Goal: Task Accomplishment & Management: Complete application form

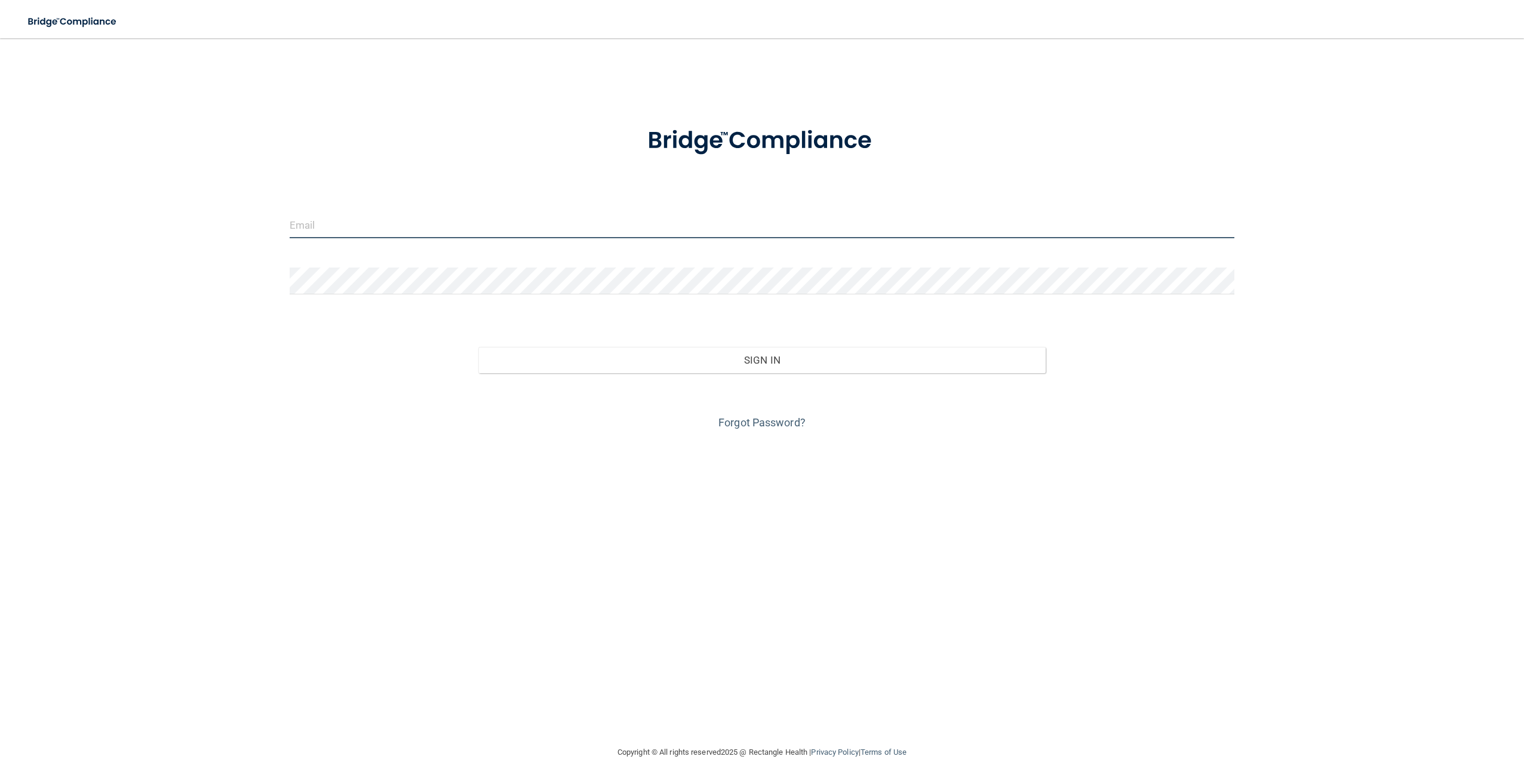
click at [320, 230] on input "email" at bounding box center [762, 224] width 945 height 27
type input "[EMAIL_ADDRESS][DOMAIN_NAME]"
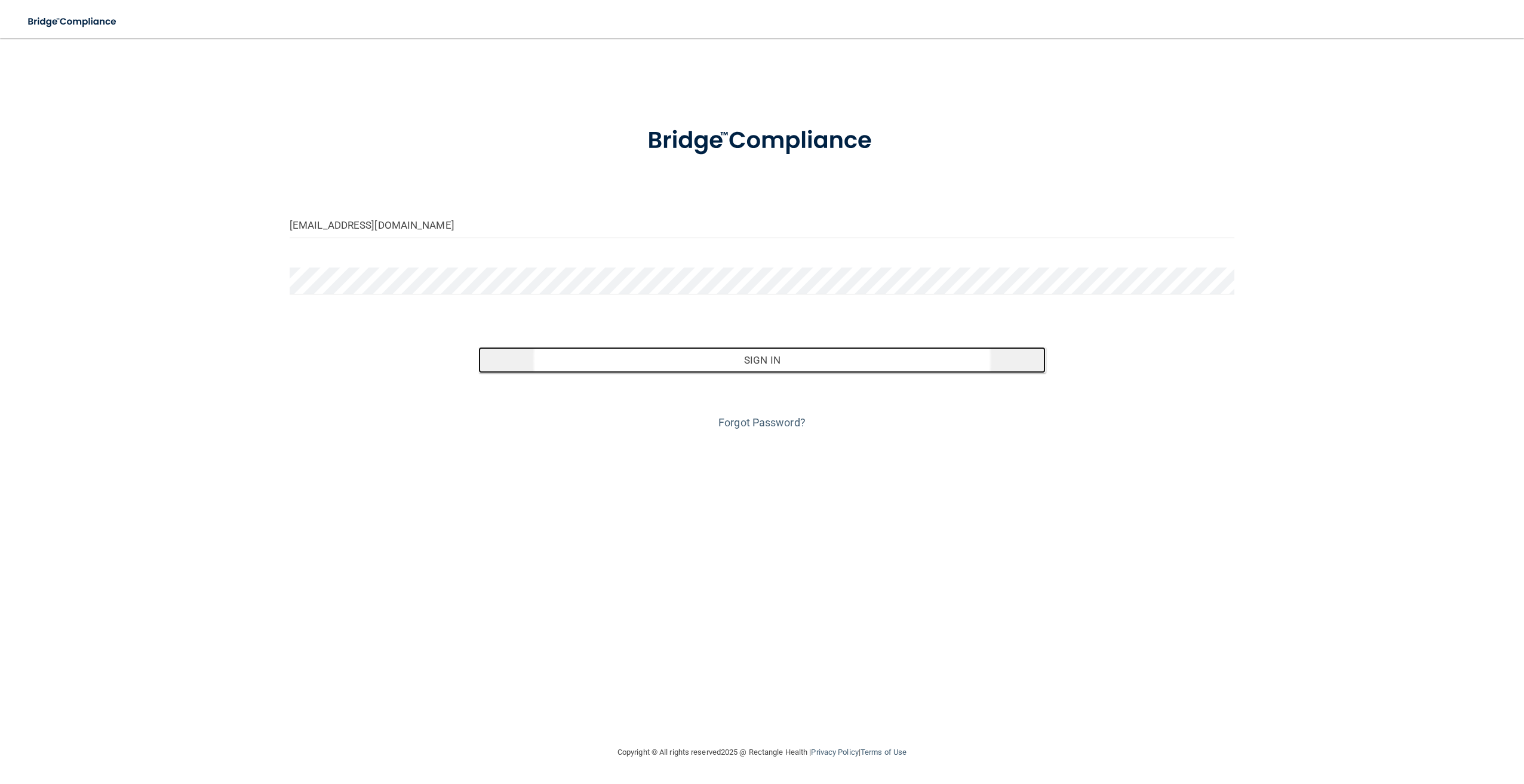
click at [735, 361] on button "Sign In" at bounding box center [762, 360] width 567 height 26
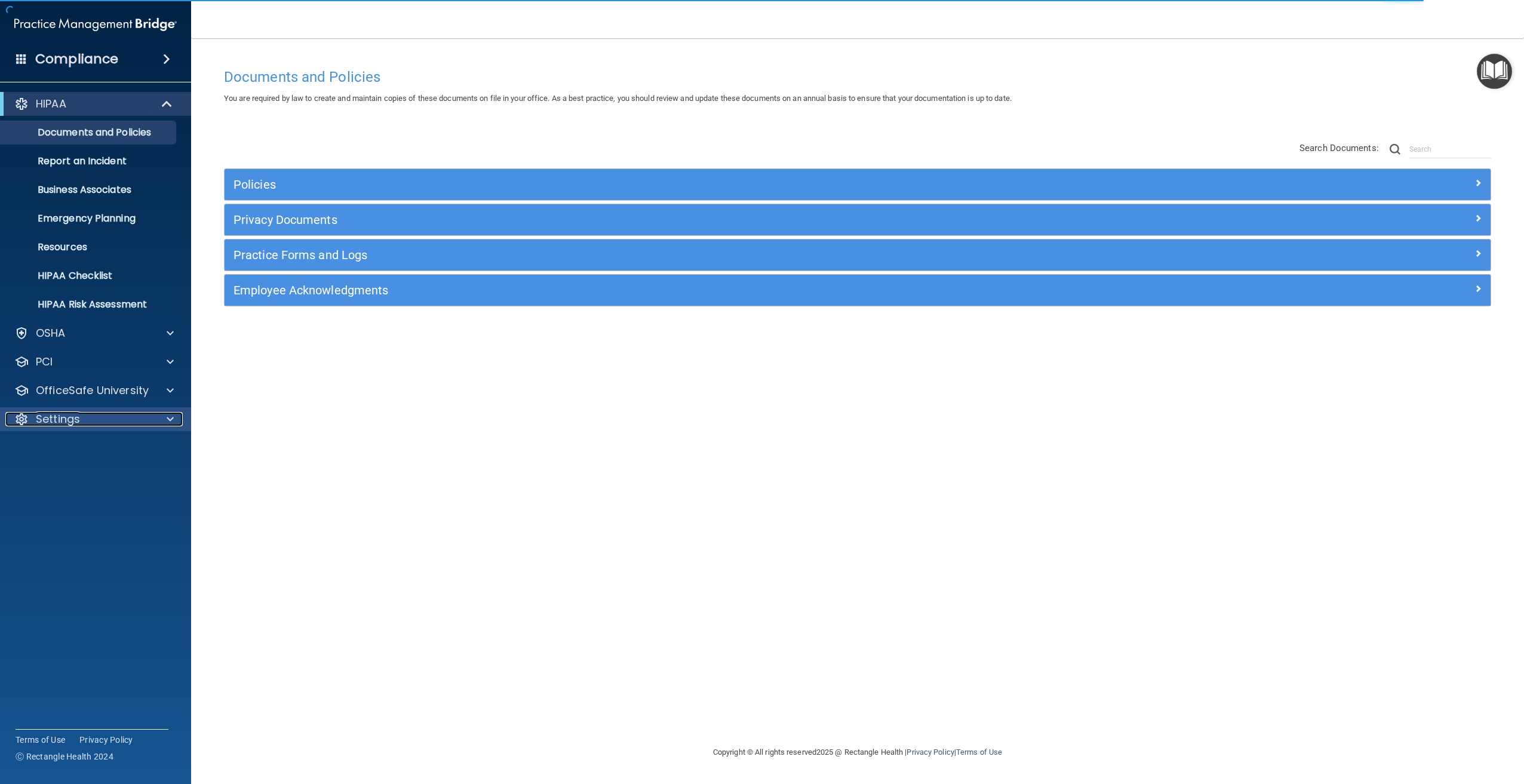
click at [106, 416] on div "Settings" at bounding box center [79, 419] width 148 height 14
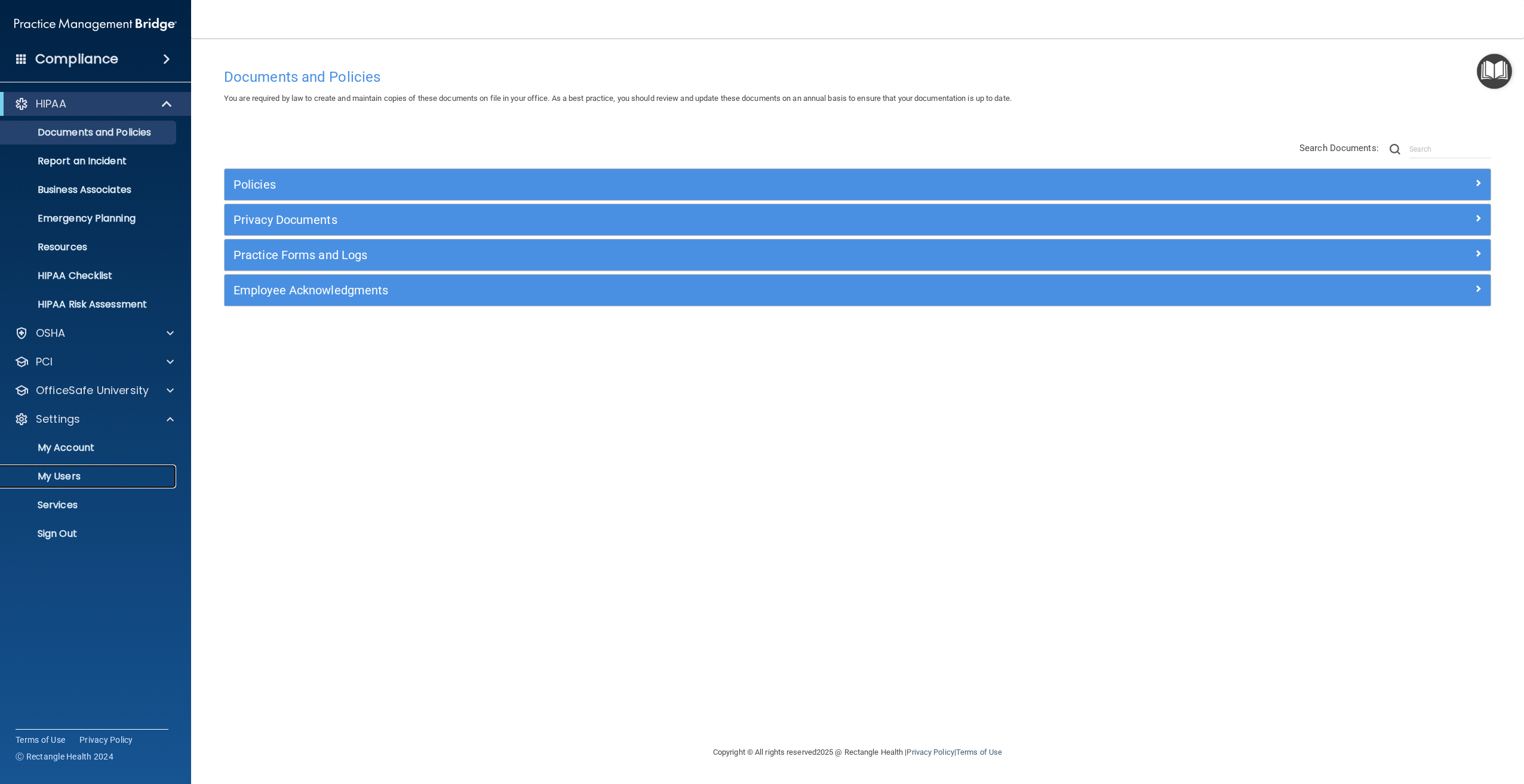
click at [73, 475] on p "My Users" at bounding box center [89, 477] width 163 height 12
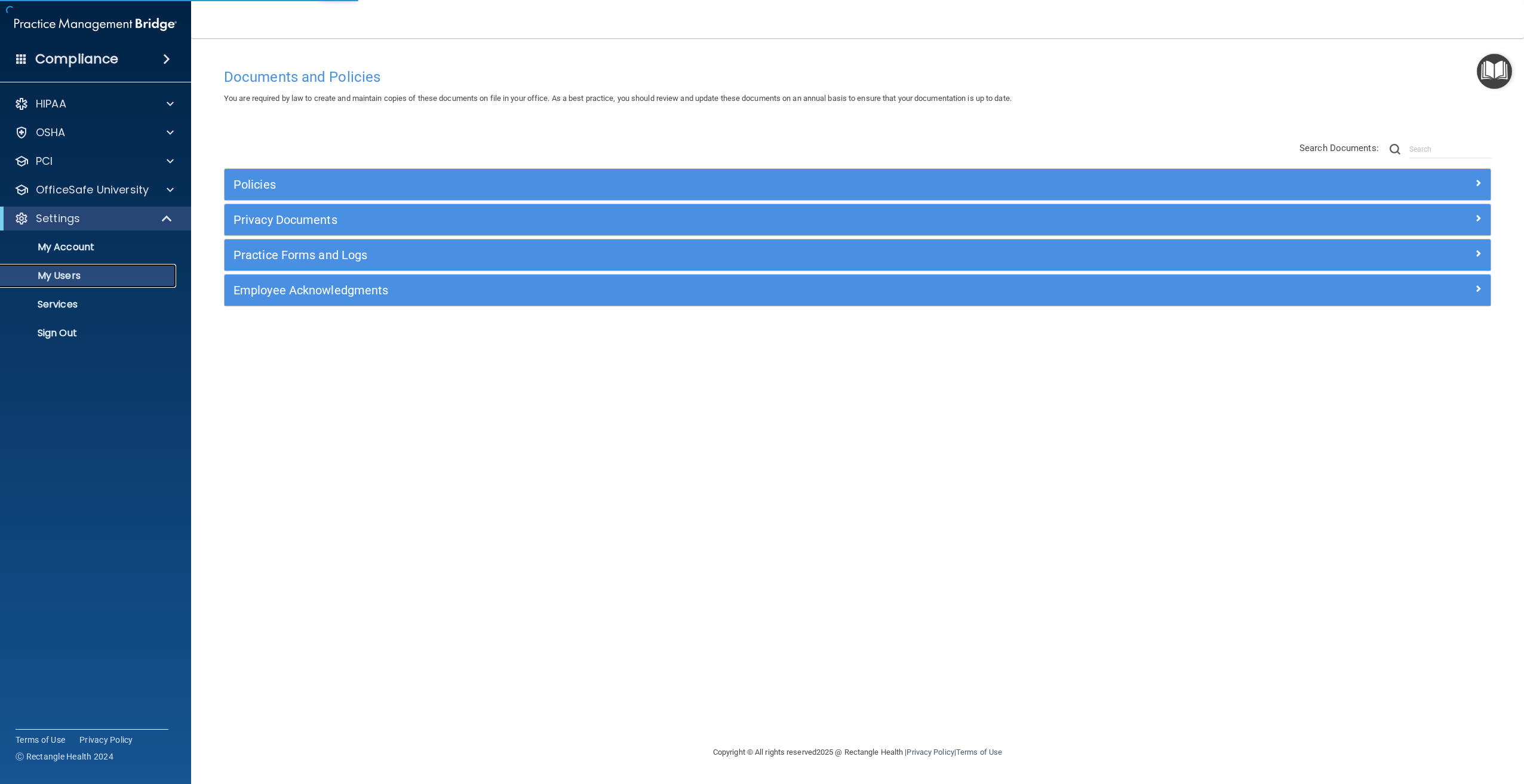
select select "20"
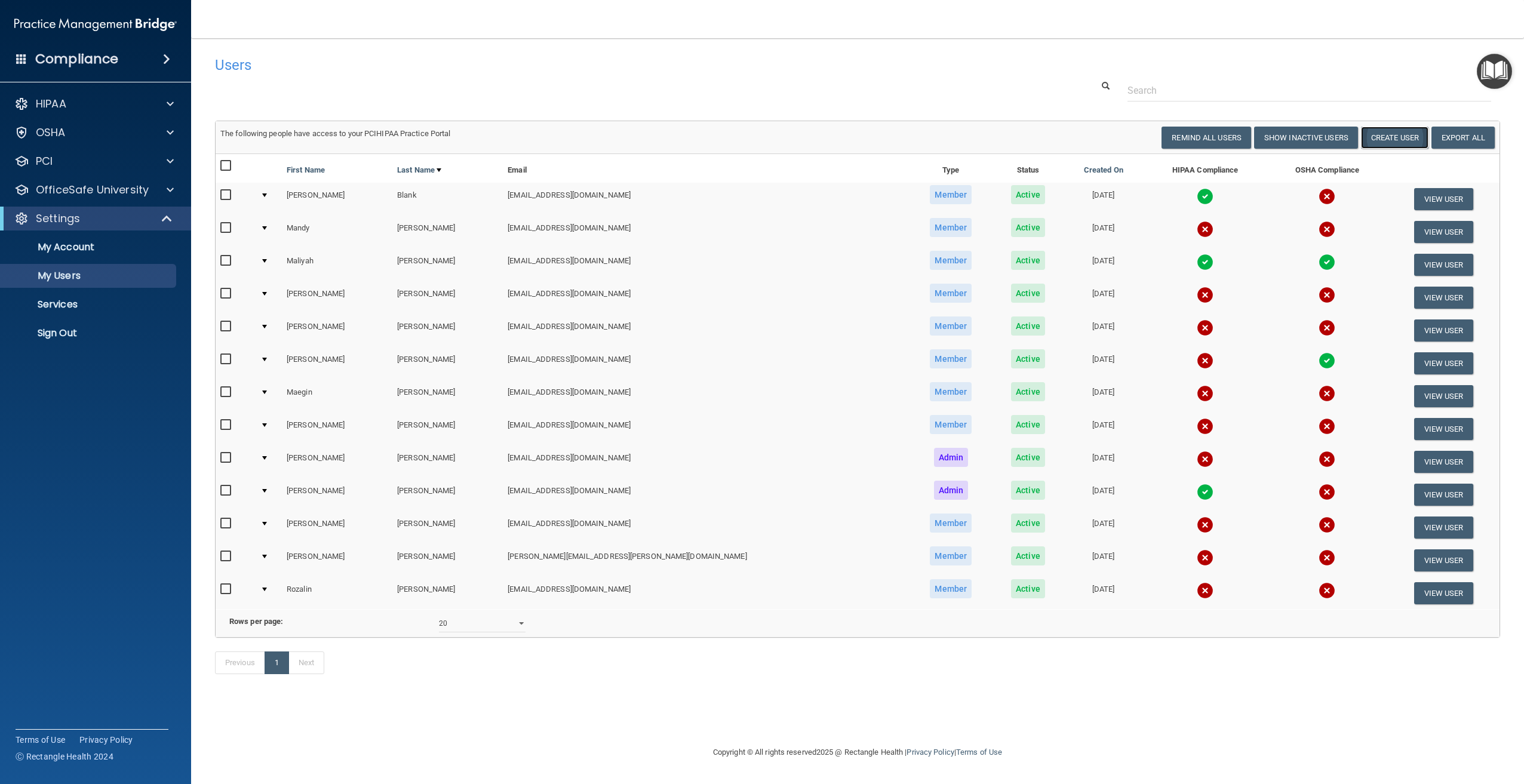
click at [1380, 139] on button "Create User" at bounding box center [1395, 137] width 68 height 22
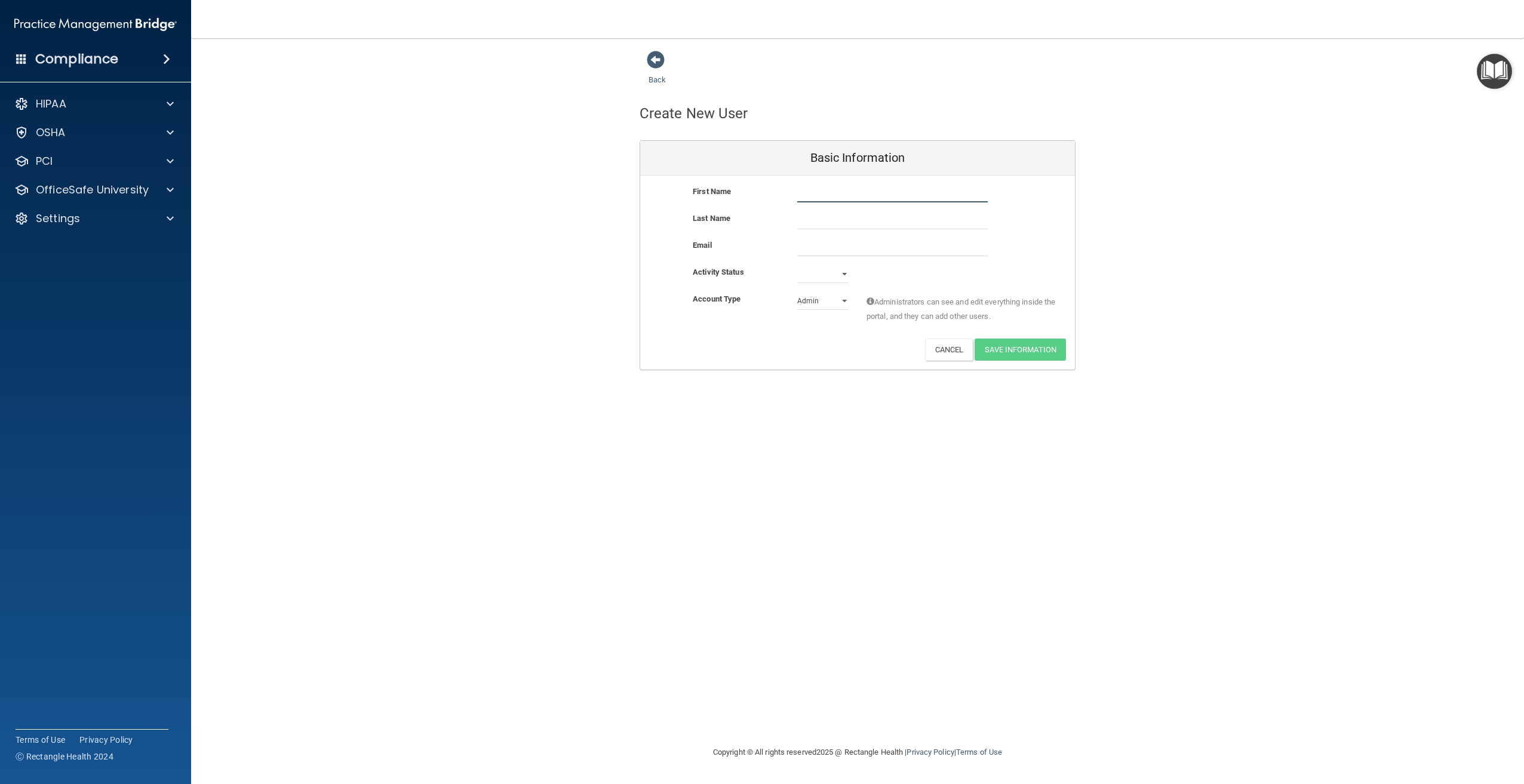
click at [828, 197] on input "text" at bounding box center [893, 194] width 190 height 18
type input "[PERSON_NAME]"
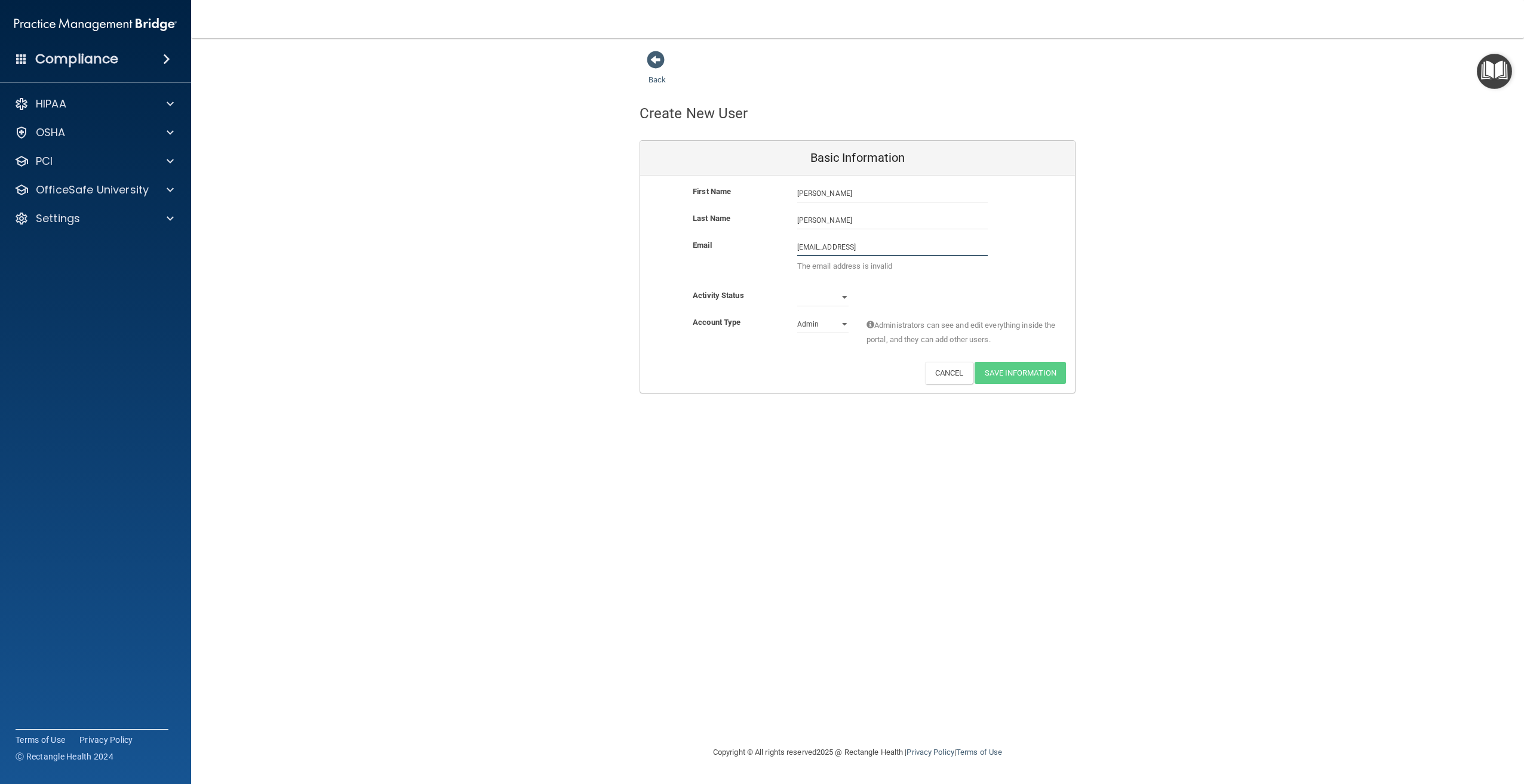
type input "[EMAIL_ADDRESS]"
click at [923, 273] on p "The email address is invalid" at bounding box center [893, 266] width 190 height 14
click at [843, 296] on select "Active Inactive" at bounding box center [823, 297] width 51 height 18
select select "active"
click at [798, 289] on select "Active Inactive" at bounding box center [823, 297] width 51 height 18
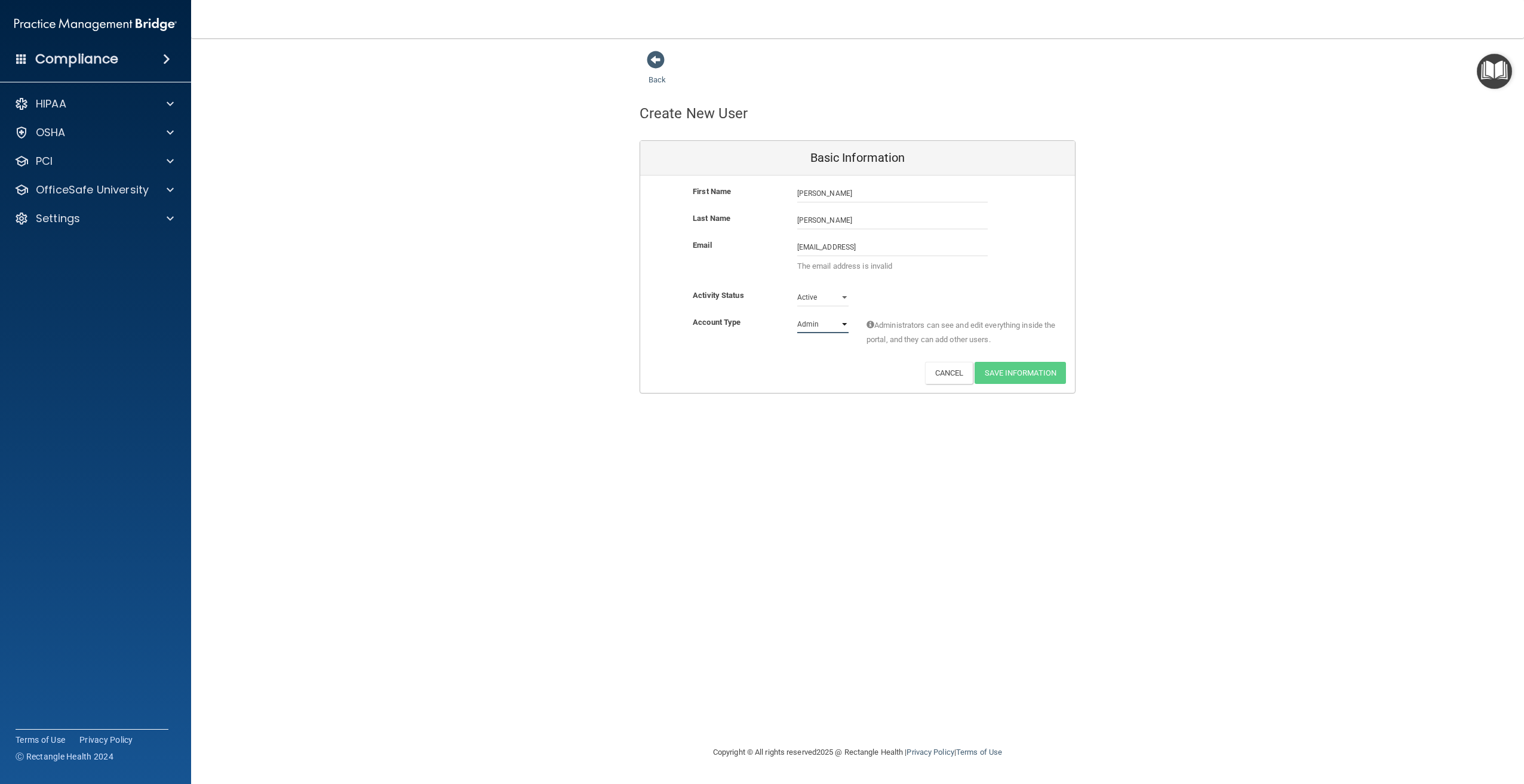
click at [841, 325] on select "Admin Member" at bounding box center [823, 324] width 51 height 18
select select "practice_member"
click at [798, 315] on select "Admin Member" at bounding box center [823, 324] width 51 height 18
click at [861, 248] on input "[EMAIL_ADDRESS]" at bounding box center [893, 247] width 190 height 18
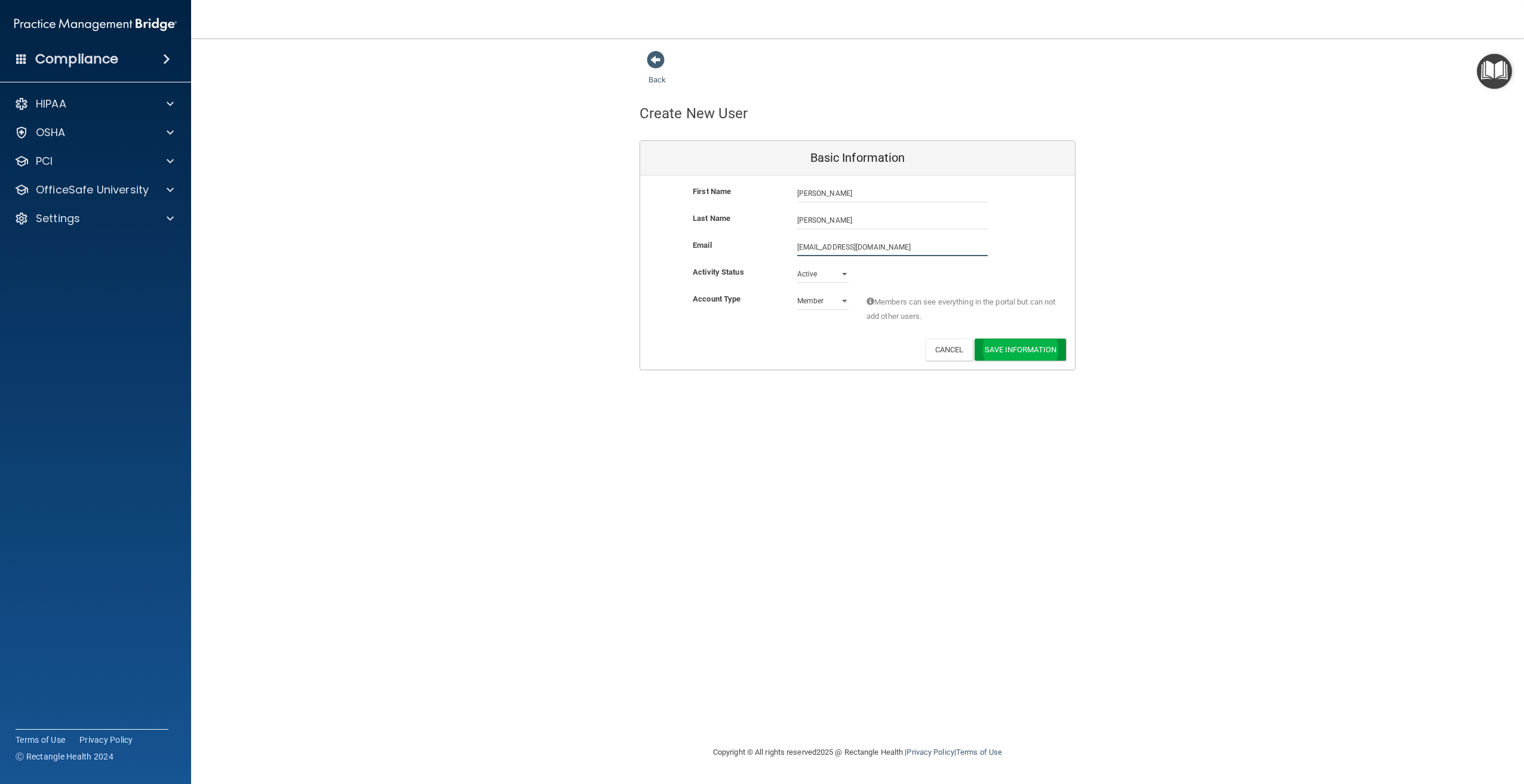
type input "[EMAIL_ADDRESS][DOMAIN_NAME]"
click at [1010, 348] on button "Save Information" at bounding box center [1020, 351] width 92 height 22
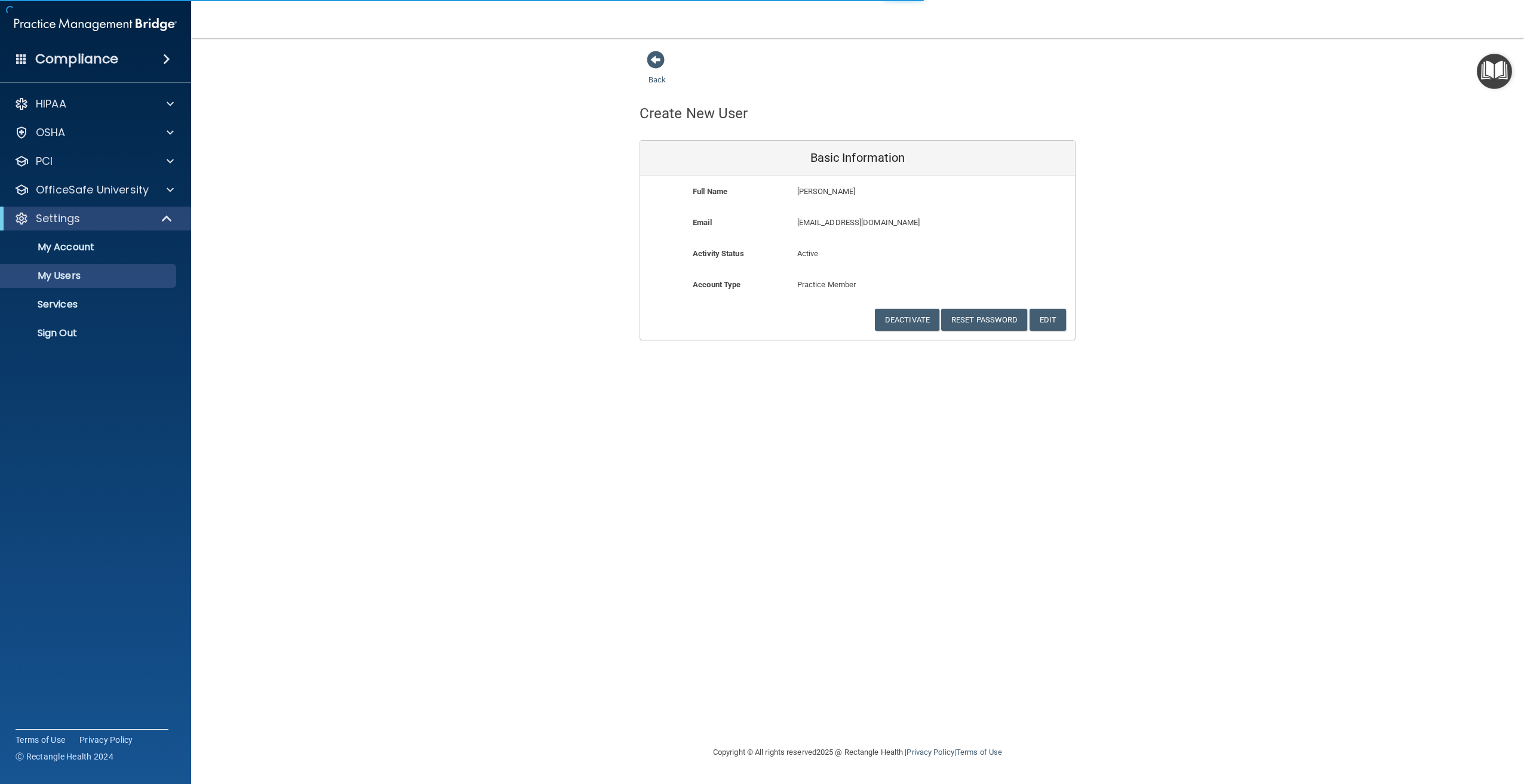
select select "20"
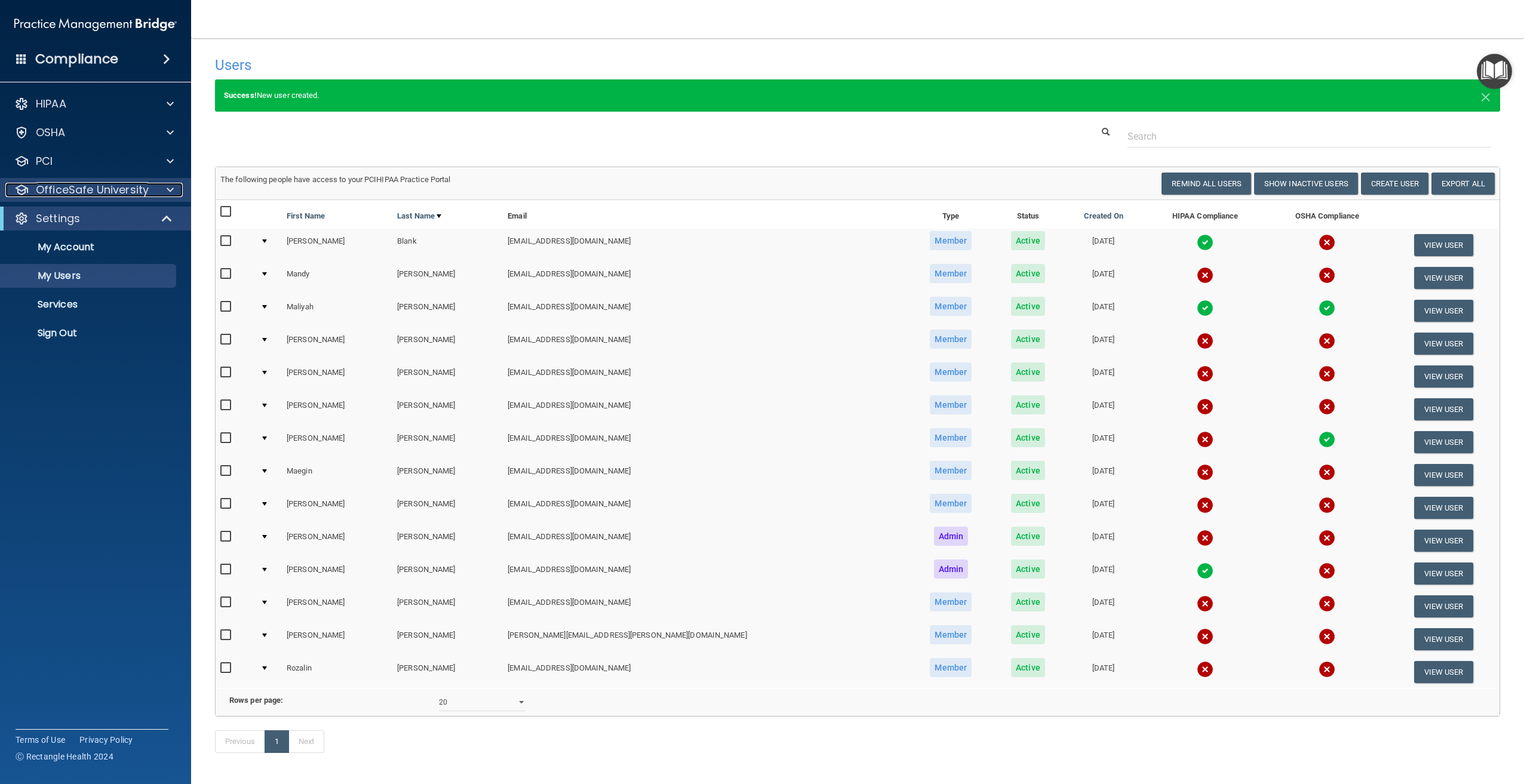
click at [160, 191] on div at bounding box center [168, 190] width 30 height 14
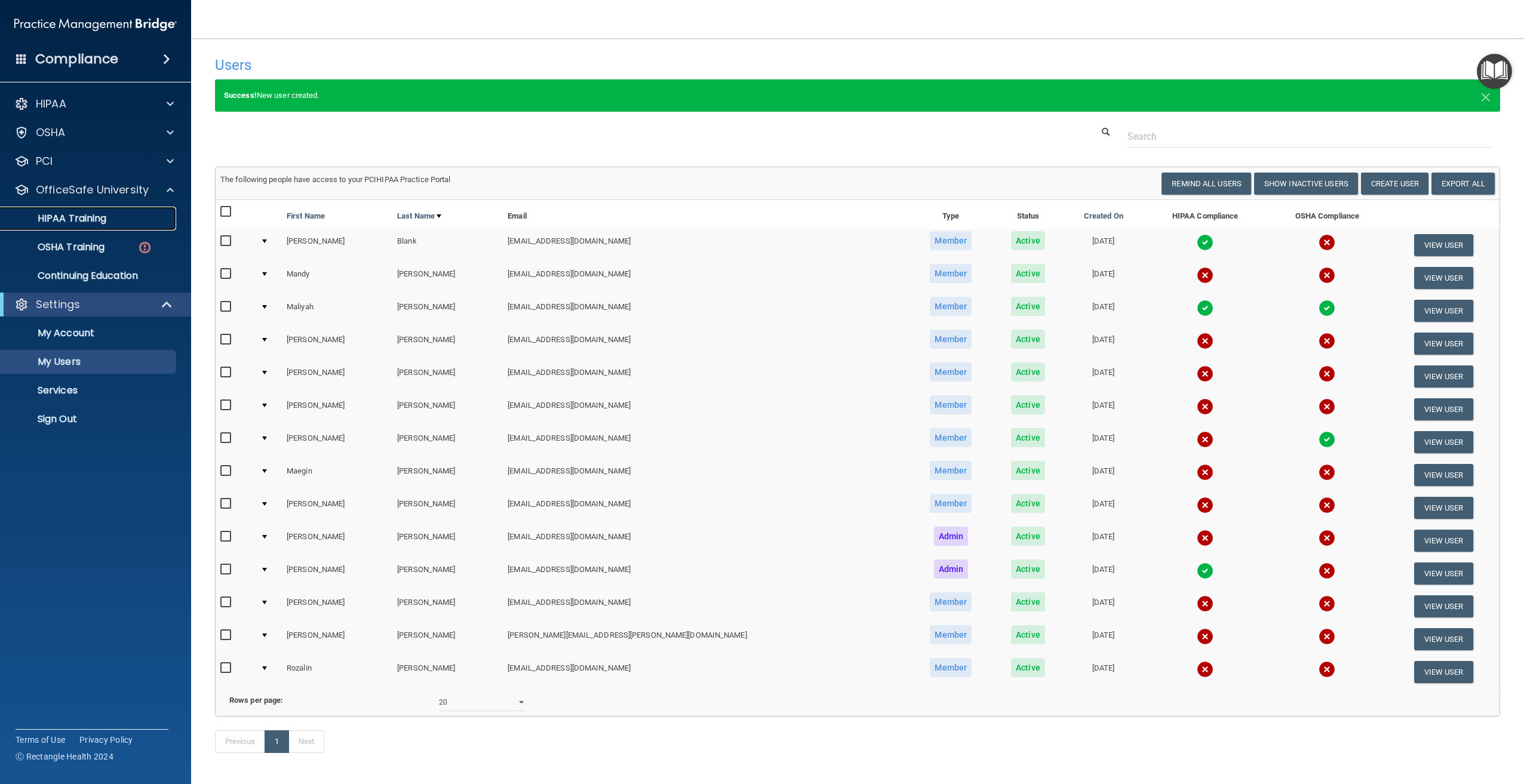
click at [99, 222] on p "HIPAA Training" at bounding box center [57, 218] width 99 height 12
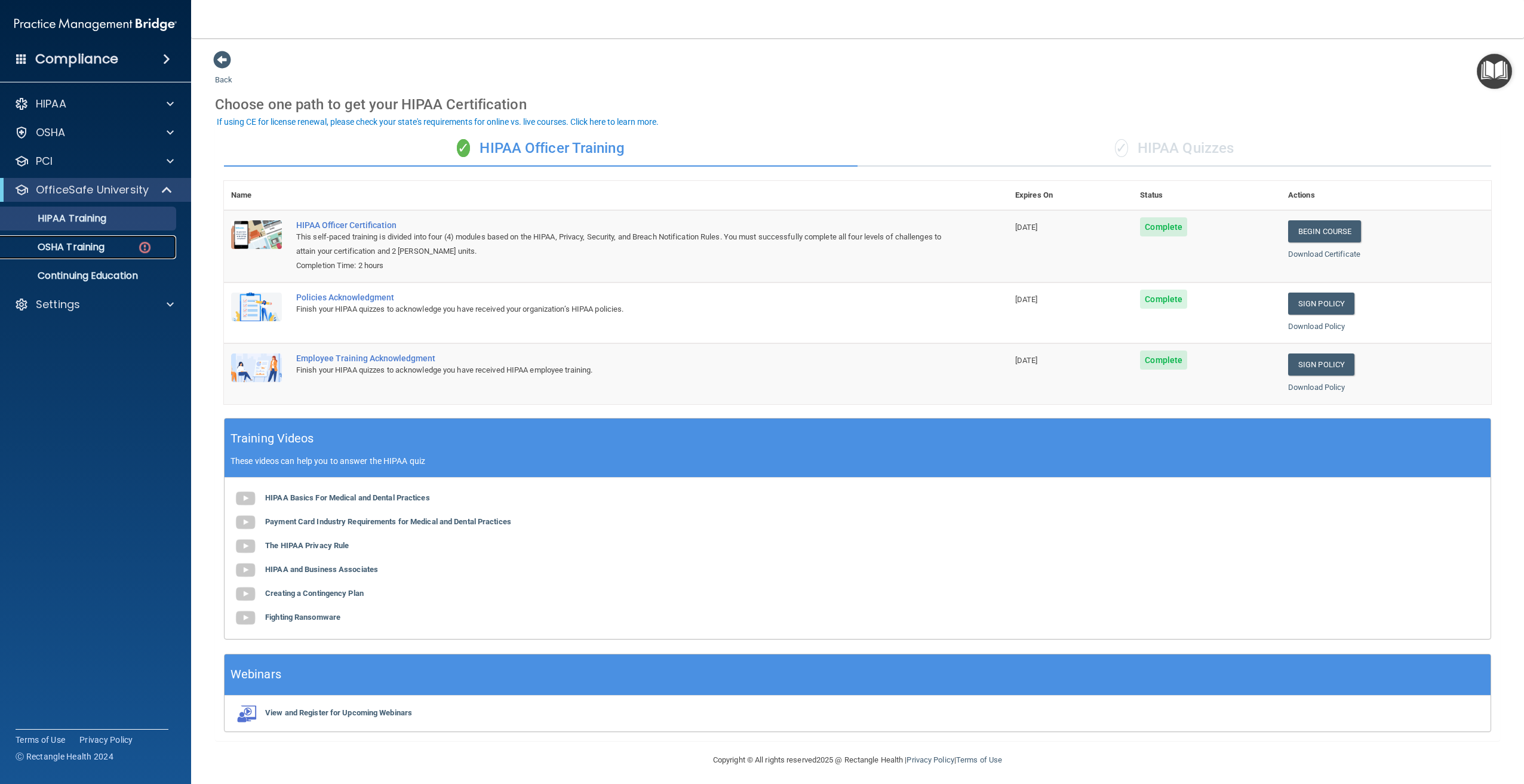
click at [99, 248] on p "OSHA Training" at bounding box center [56, 247] width 97 height 12
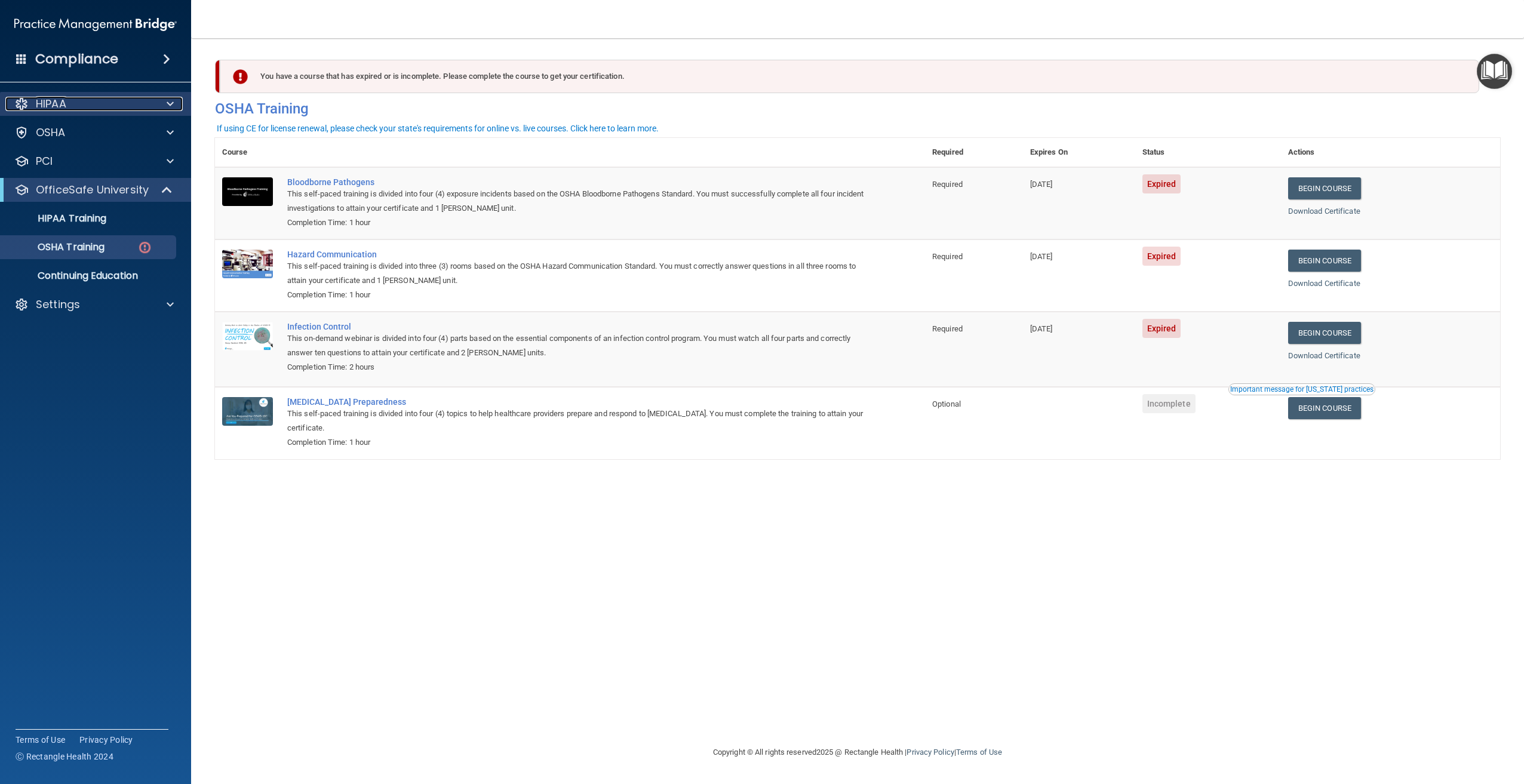
click at [77, 105] on div "HIPAA" at bounding box center [79, 104] width 148 height 14
